Goal: Find specific page/section

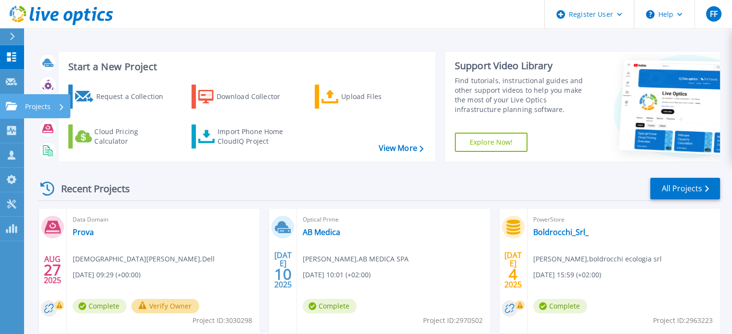
click at [13, 109] on icon at bounding box center [12, 106] width 12 height 8
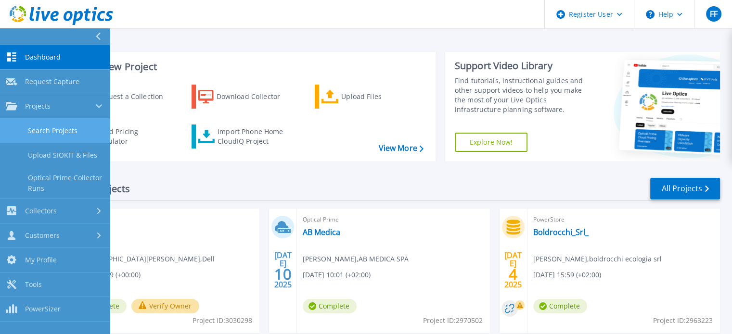
click at [52, 128] on link "Search Projects" at bounding box center [55, 131] width 110 height 25
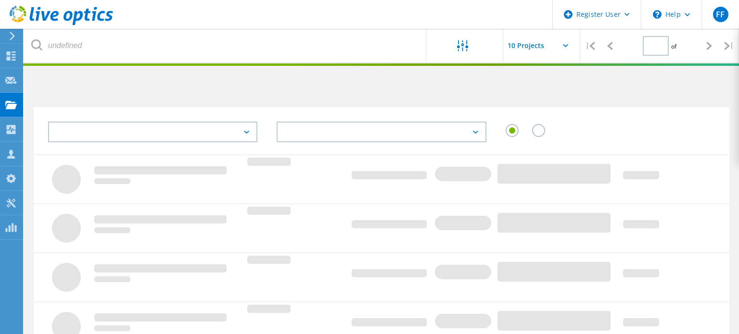
type input "1"
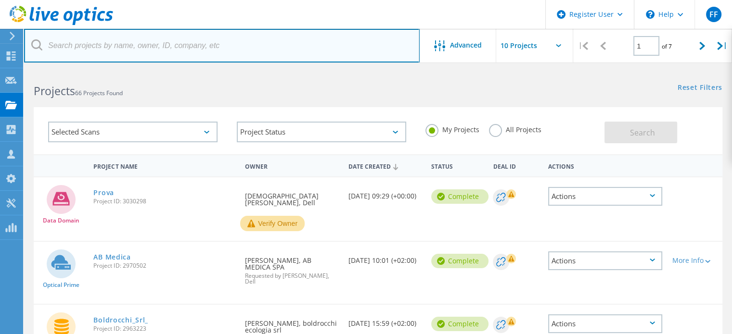
click at [249, 53] on input "text" at bounding box center [222, 46] width 396 height 34
paste input "[PERSON_NAME][EMAIL_ADDRESS][DOMAIN_NAME]"
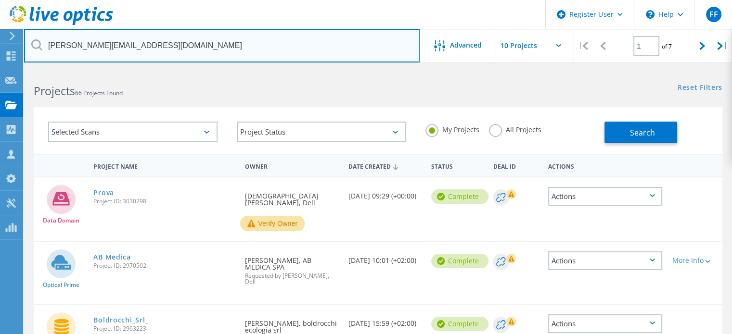
type input "[PERSON_NAME][EMAIL_ADDRESS][DOMAIN_NAME]"
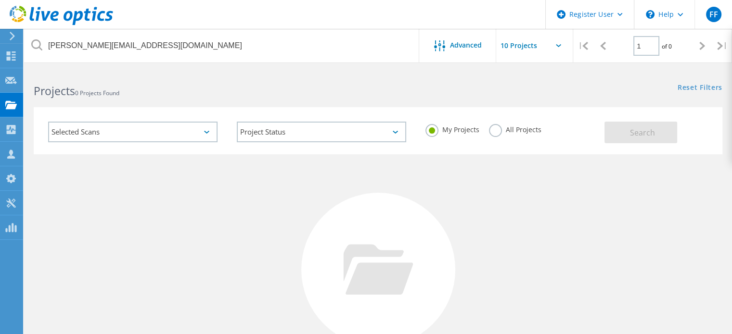
click at [496, 133] on label "All Projects" at bounding box center [515, 128] width 52 height 9
click at [0, 0] on input "All Projects" at bounding box center [0, 0] width 0 height 0
click at [618, 124] on button "Search" at bounding box center [640, 133] width 73 height 22
